Goal: Find specific page/section: Find specific page/section

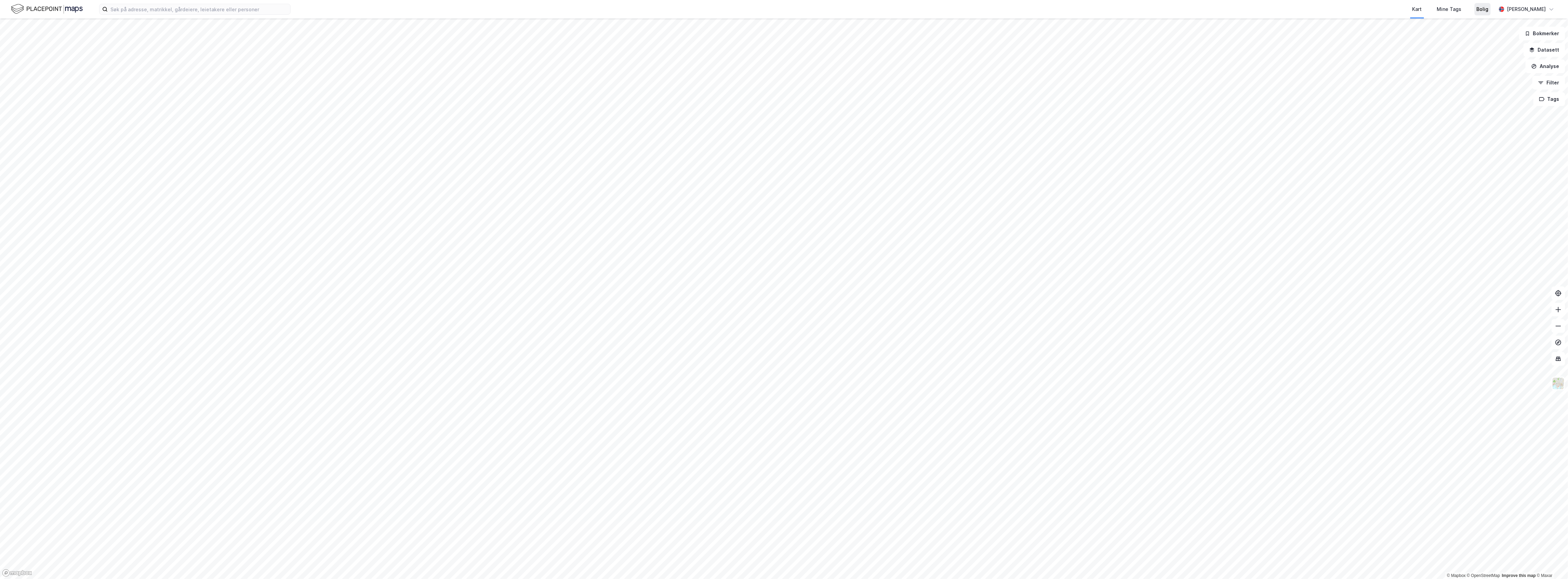
click at [1491, 15] on div "Bolig" at bounding box center [1483, 9] width 16 height 12
